Goal: Navigation & Orientation: Find specific page/section

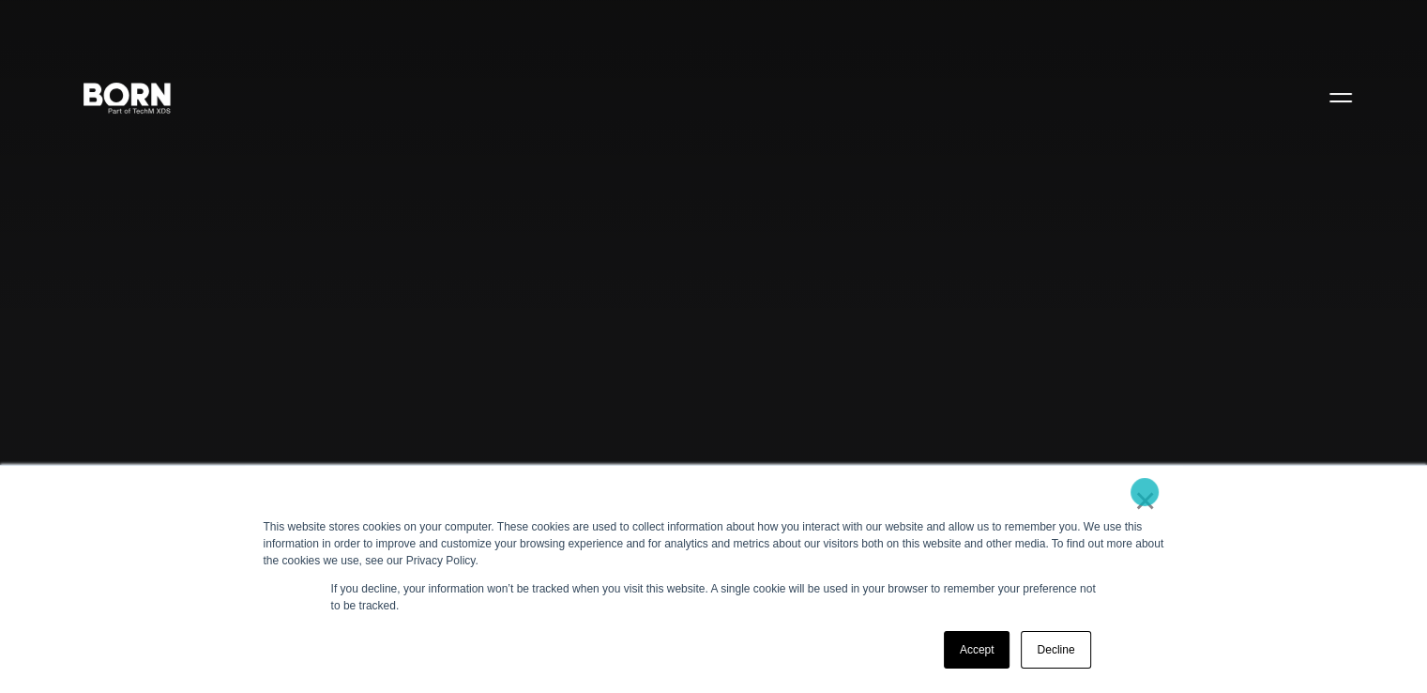
click at [1145, 492] on link "×" at bounding box center [1145, 500] width 23 height 17
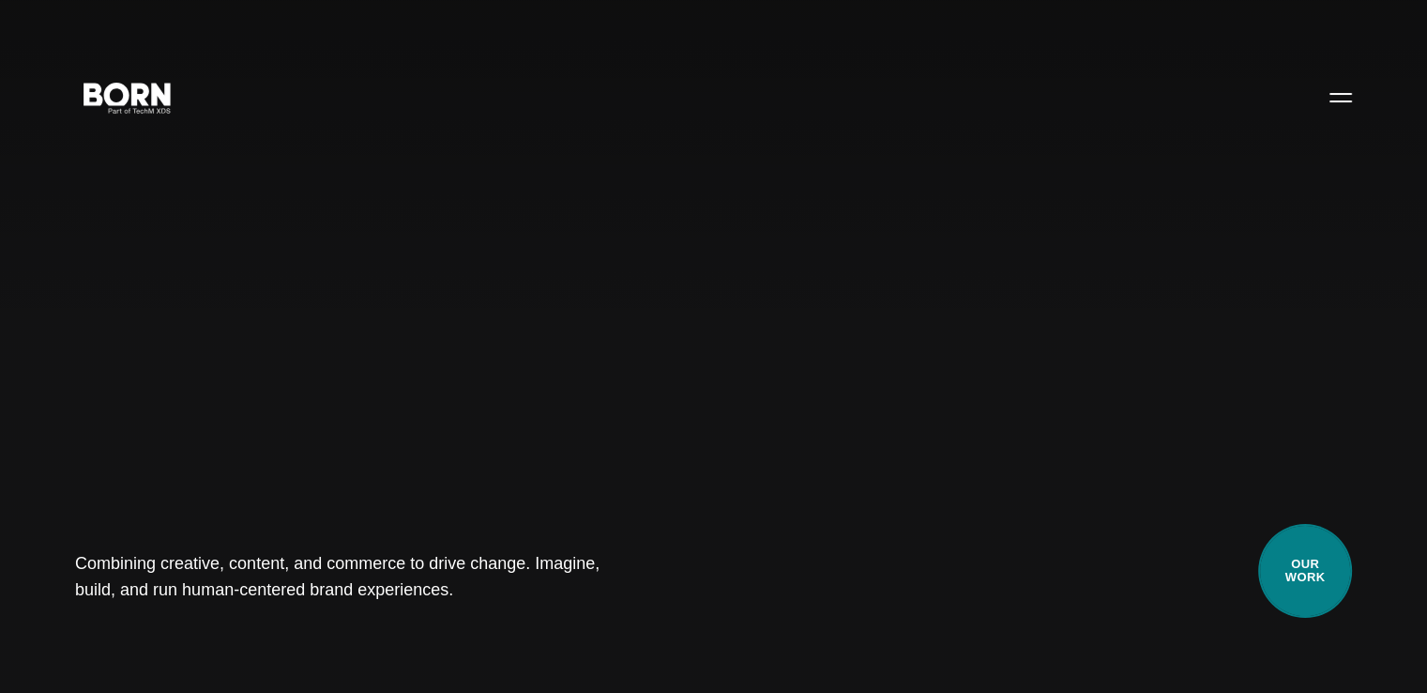
click at [1316, 574] on link "Our Work" at bounding box center [1305, 571] width 94 height 94
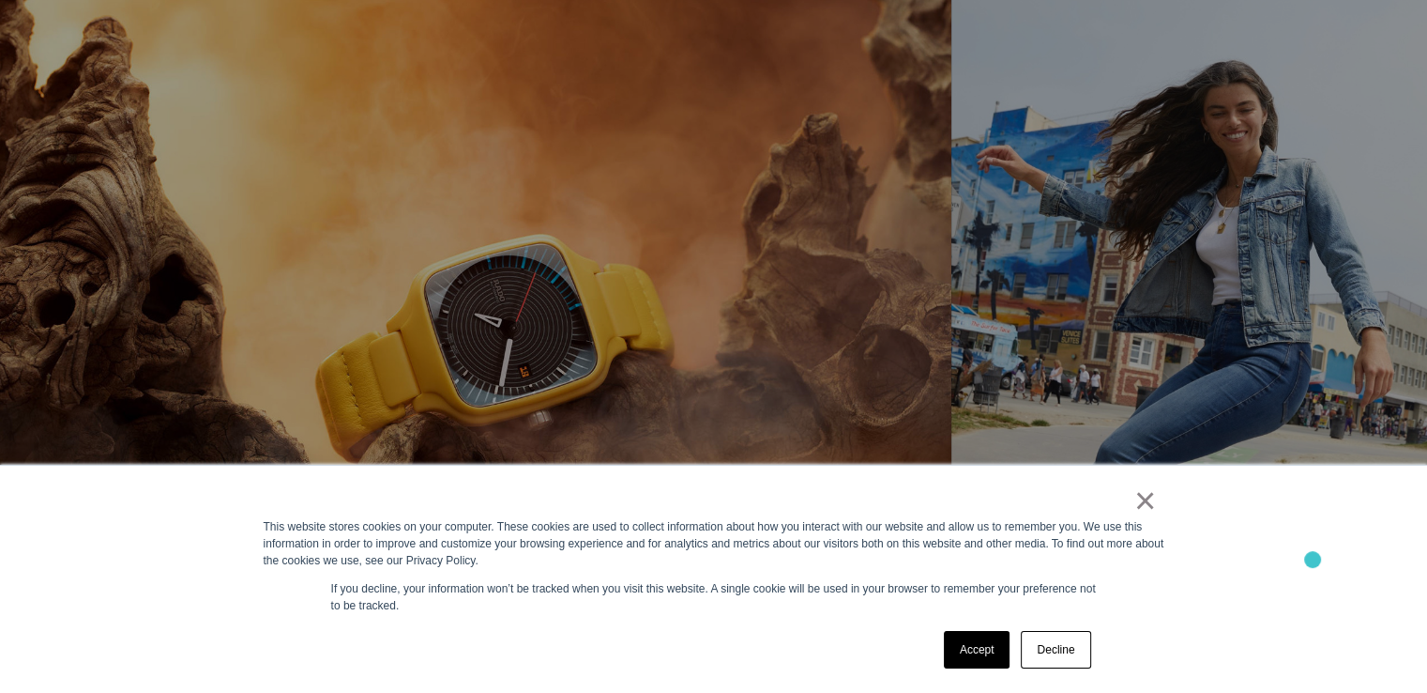
scroll to position [1164, 0]
click at [1145, 498] on link "×" at bounding box center [1145, 500] width 23 height 17
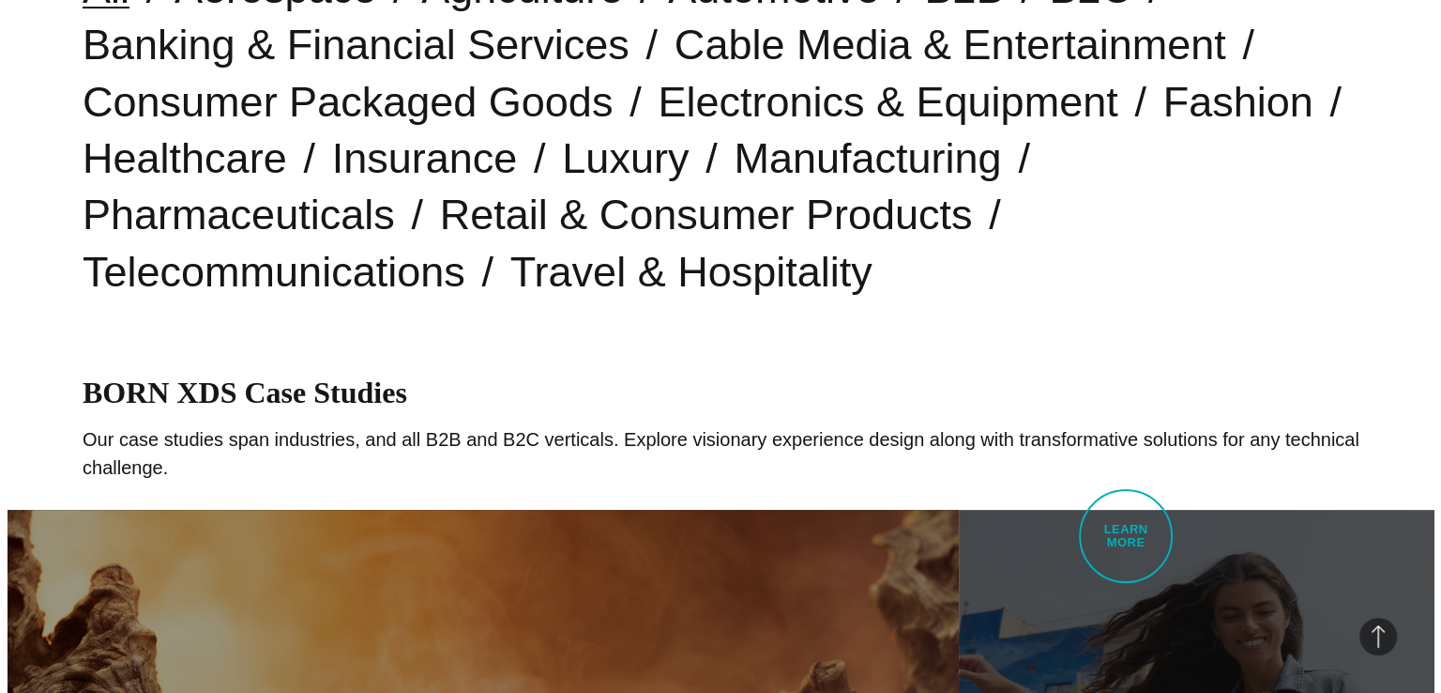
scroll to position [0, 0]
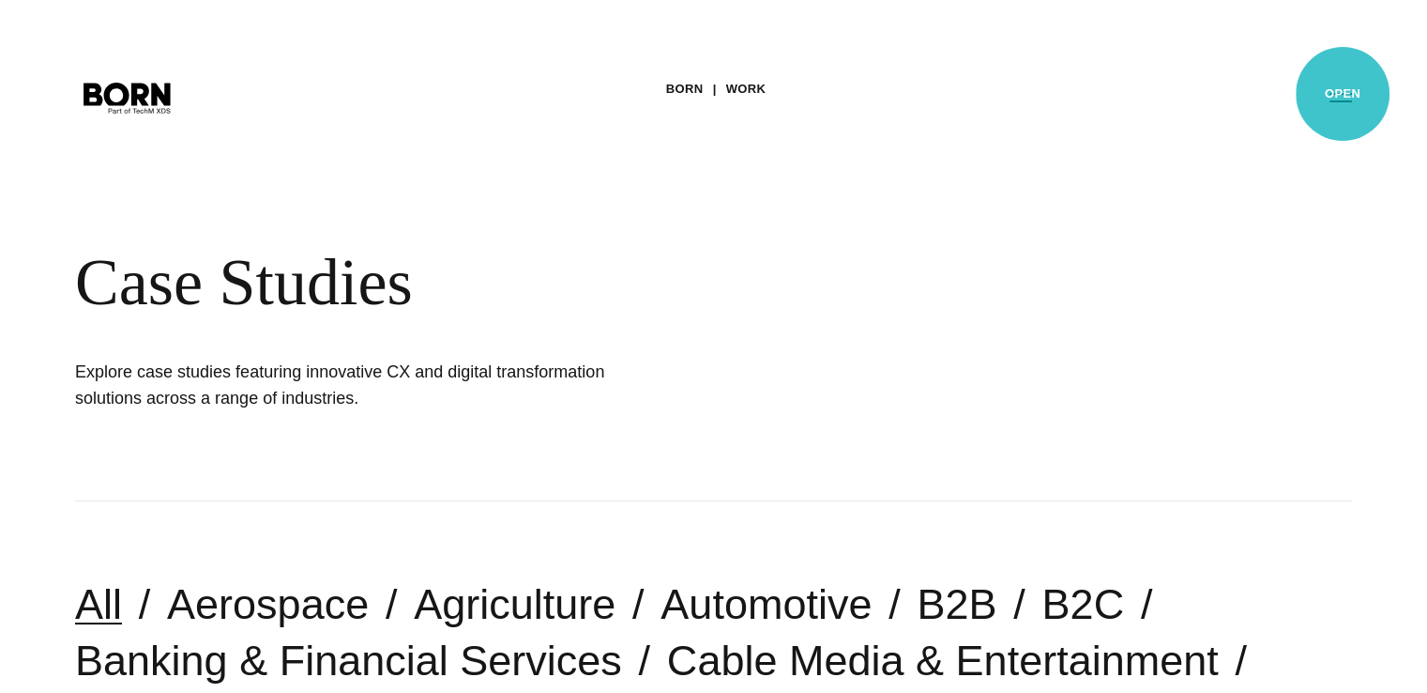
click at [1343, 94] on button "Primary Menu" at bounding box center [1340, 96] width 45 height 39
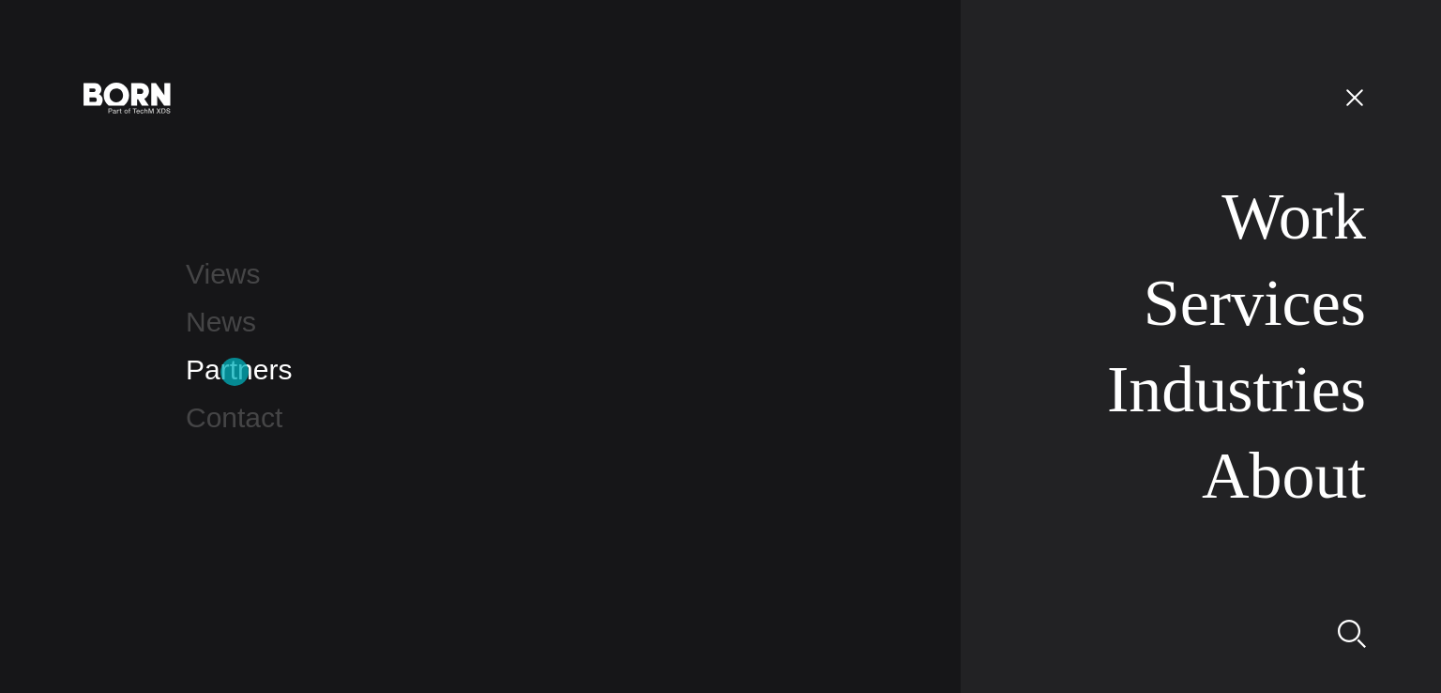
click at [235, 372] on link "Partners" at bounding box center [239, 369] width 106 height 31
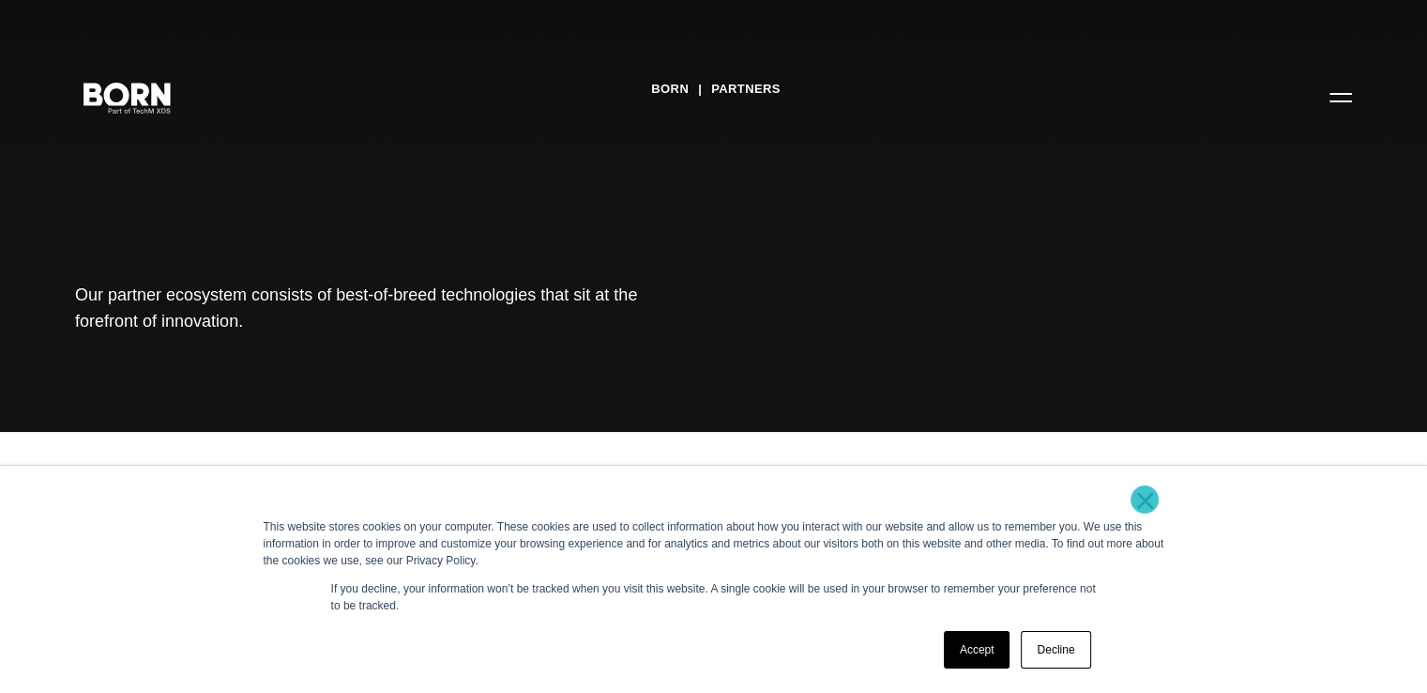
click at [1145, 499] on link "×" at bounding box center [1145, 500] width 23 height 17
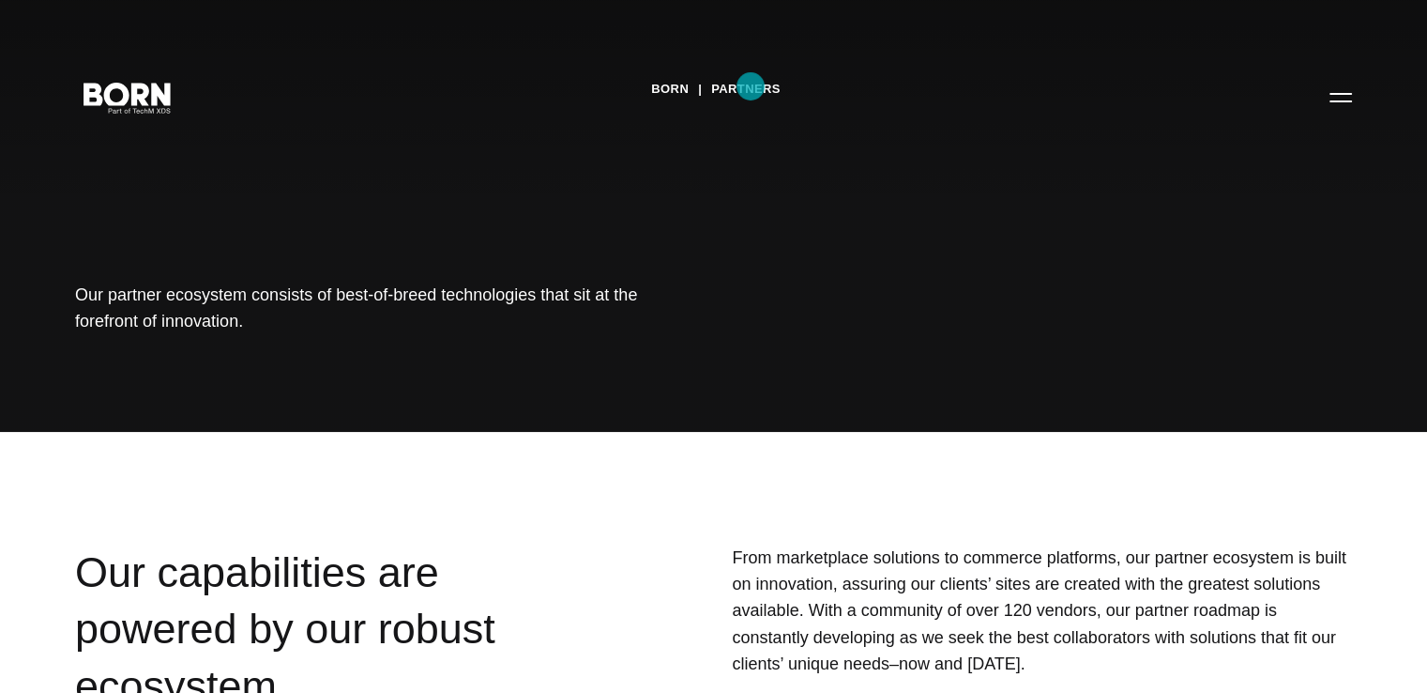
click at [751, 86] on link "Partners" at bounding box center [745, 89] width 69 height 28
